Goal: Task Accomplishment & Management: Manage account settings

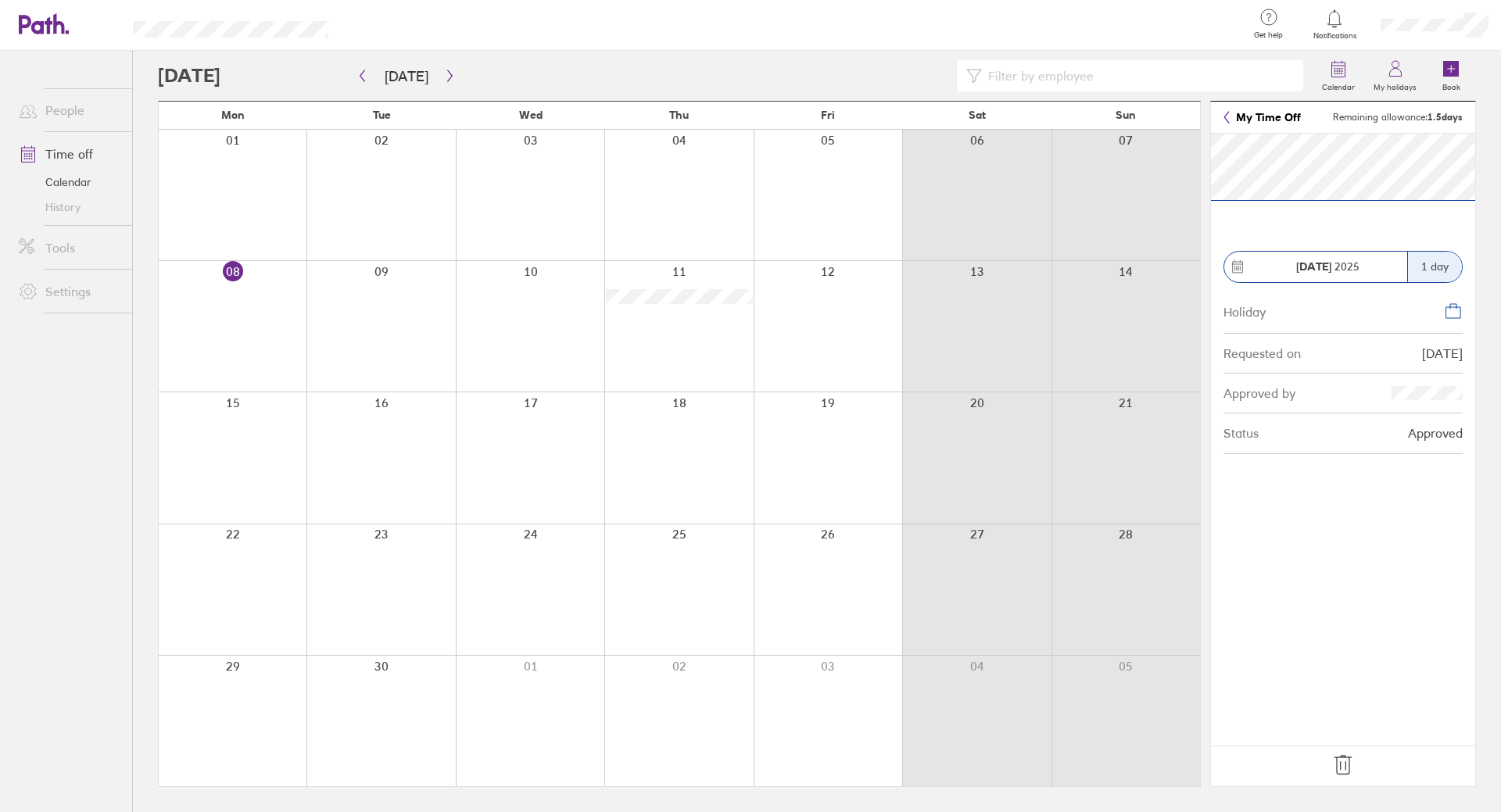
click at [1240, 117] on link "My Time Off" at bounding box center [1261, 117] width 77 height 13
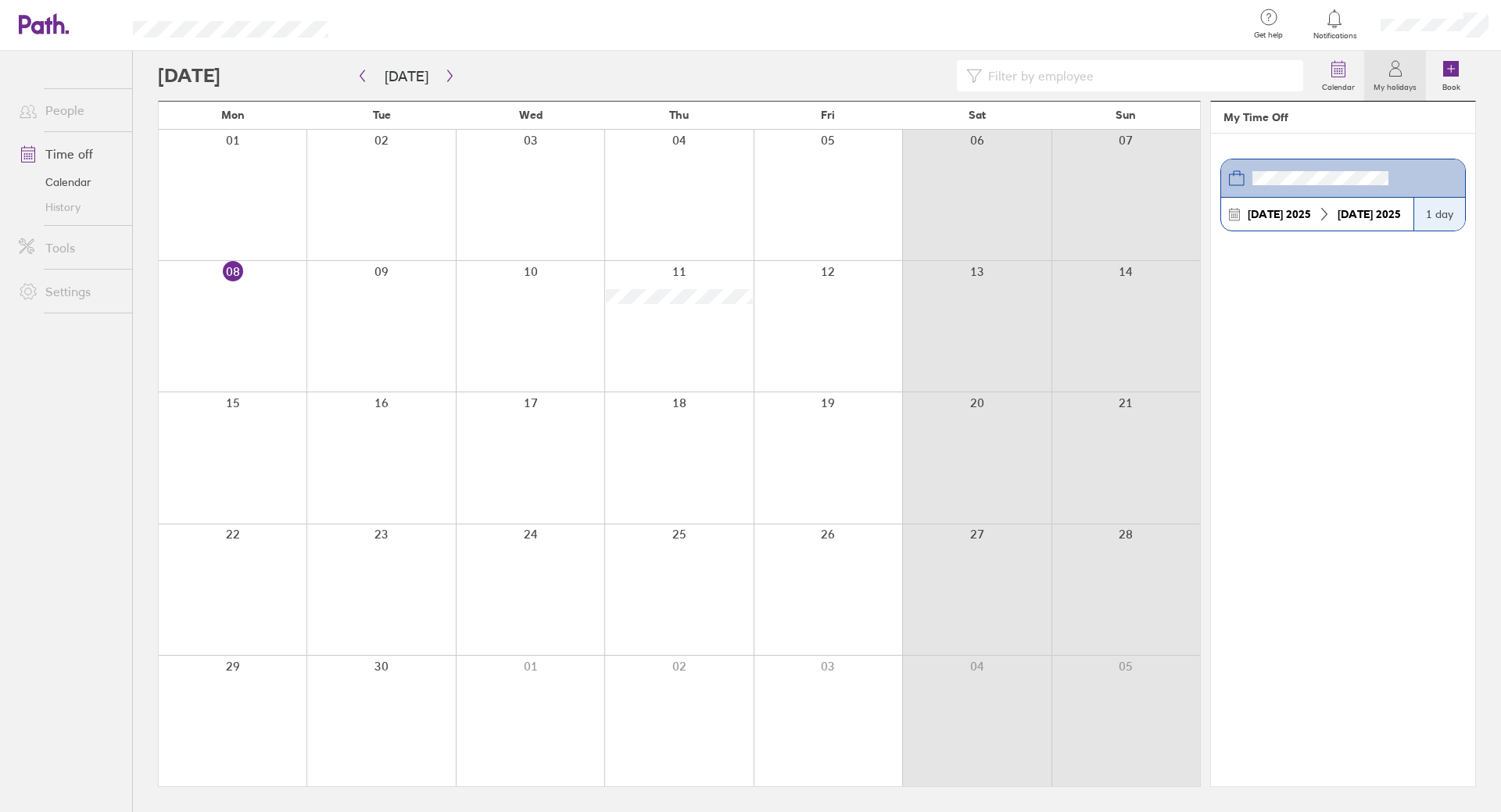
click at [97, 149] on link "Time off" at bounding box center [69, 153] width 125 height 31
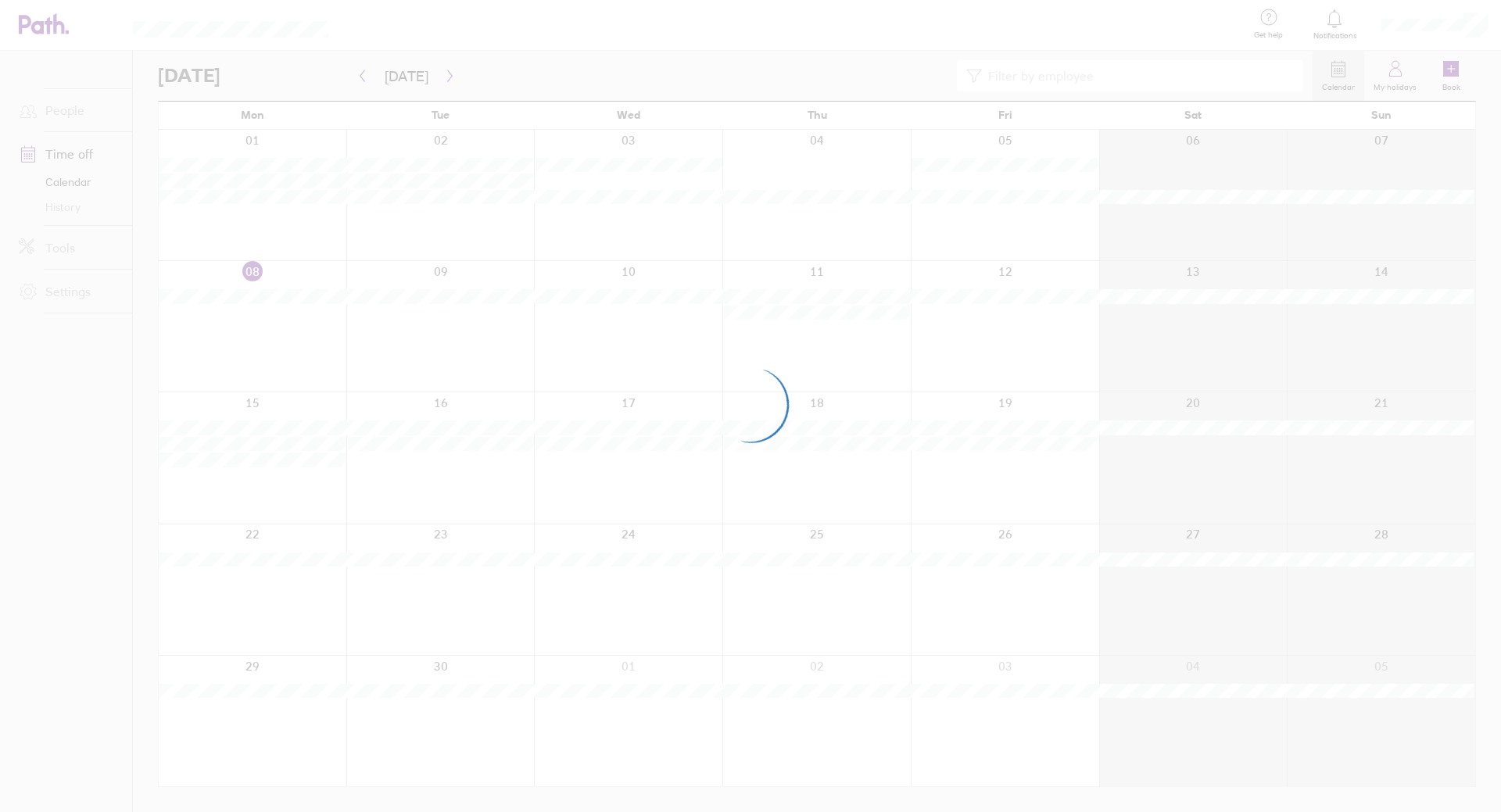
click at [963, 162] on div at bounding box center [750, 406] width 1501 height 812
